Goal: Task Accomplishment & Management: Manage account settings

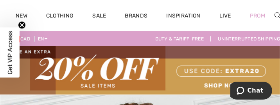
click at [261, 79] on img at bounding box center [140, 70] width 280 height 48
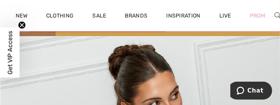
scroll to position [73, 0]
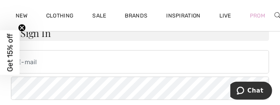
scroll to position [66, 0]
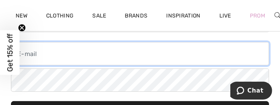
click at [21, 55] on input "email" at bounding box center [140, 53] width 258 height 23
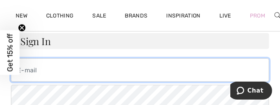
click at [45, 71] on input "email" at bounding box center [140, 70] width 258 height 23
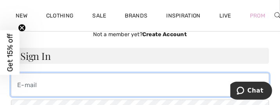
scroll to position [33, 0]
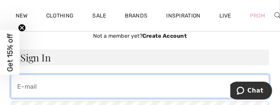
click at [18, 91] on input "email" at bounding box center [140, 86] width 258 height 23
click at [19, 92] on input "email" at bounding box center [140, 86] width 258 height 23
type input "myboy@mymts.net"
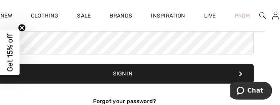
scroll to position [103, 23]
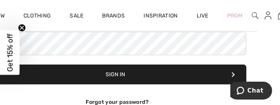
click at [19, 53] on span "Get 15% off" at bounding box center [10, 52] width 20 height 45
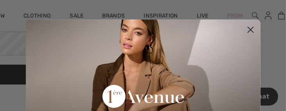
click at [19, 53] on div "Close dialog Want 15% off your first order? You're just one step away from excl…" at bounding box center [143, 55] width 250 height 111
click at [18, 53] on div "Close dialog Want 15% off your first order? You're just one step away from excl…" at bounding box center [143, 55] width 250 height 111
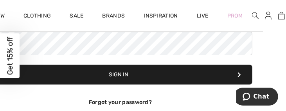
click at [11, 45] on div "Close dialog Want 15% off your first order? You're just one step away from excl…" at bounding box center [143, 55] width 286 height 111
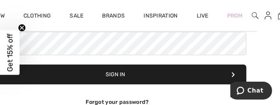
click at [13, 47] on span "Get 15% off" at bounding box center [9, 53] width 9 height 38
click at [11, 48] on span "Get 15% off" at bounding box center [9, 53] width 9 height 38
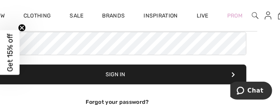
click at [43, 71] on button "Sign In" at bounding box center [117, 75] width 258 height 20
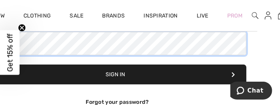
scroll to position [103, 11]
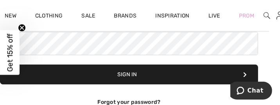
click at [43, 71] on button "Sign In" at bounding box center [129, 75] width 258 height 20
click at [121, 75] on button "Sign In" at bounding box center [129, 75] width 258 height 20
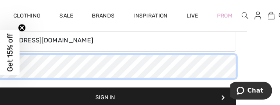
scroll to position [80, 32]
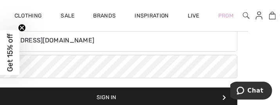
click at [10, 75] on span "Get 15% off" at bounding box center [10, 52] width 20 height 45
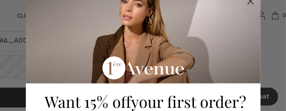
scroll to position [32, 0]
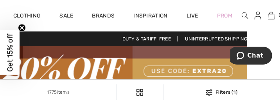
scroll to position [0, 32]
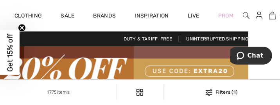
click at [261, 18] on img at bounding box center [259, 15] width 7 height 9
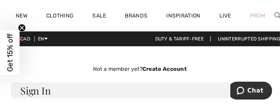
click at [192, 87] on h3 "Sign In" at bounding box center [140, 91] width 258 height 16
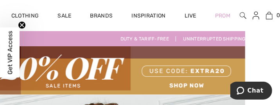
scroll to position [0, 31]
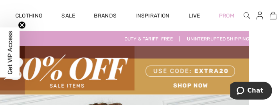
click at [260, 16] on img at bounding box center [259, 15] width 7 height 9
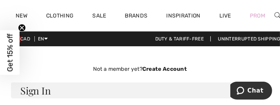
click at [260, 16] on link "Prom" at bounding box center [257, 16] width 15 height 8
